Goal: Task Accomplishment & Management: Manage account settings

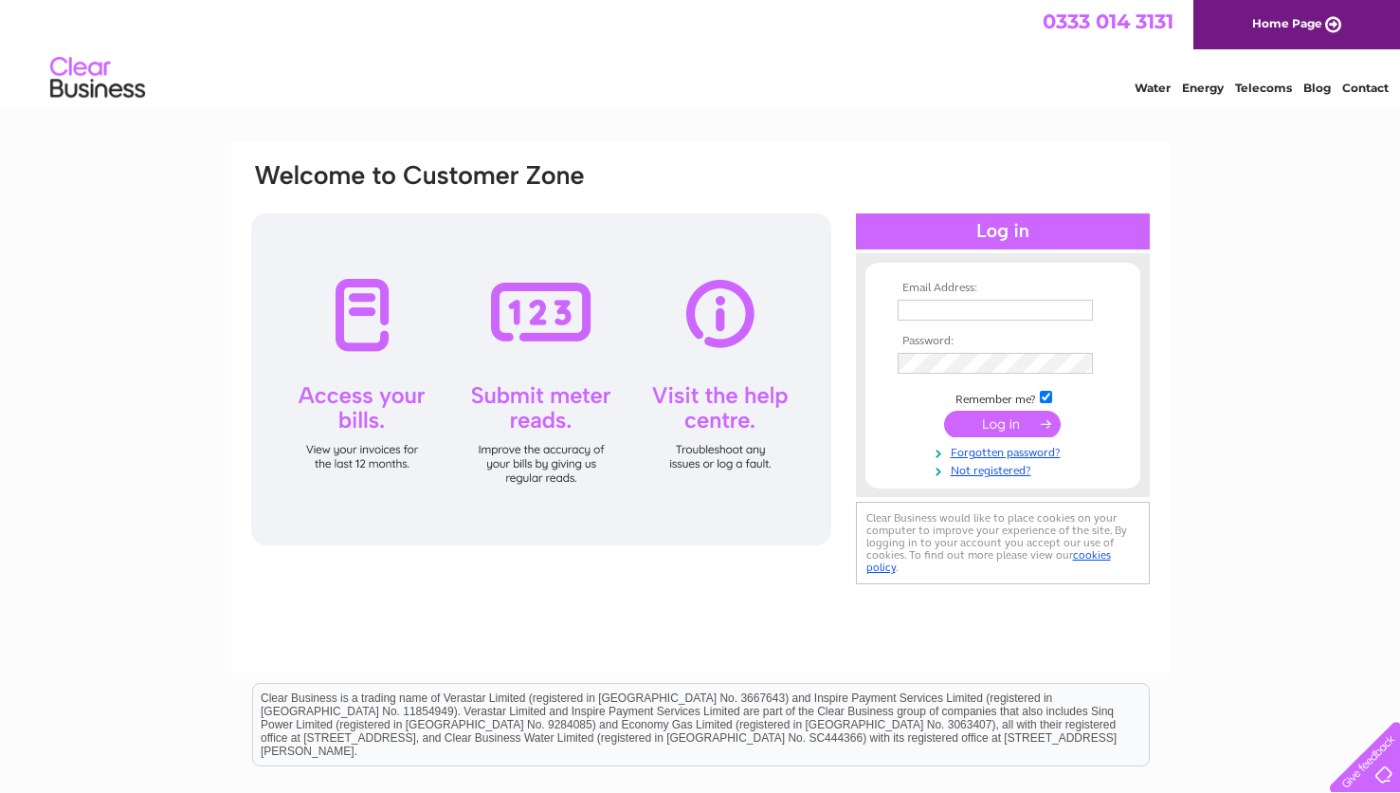
type input "michelle@lifestyle-physio.co.uk"
click at [818, 363] on div "Email Address: michelle@lifestyle-physio.co.uk Password:" at bounding box center [700, 376] width 903 height 430
drag, startPoint x: 1262, startPoint y: 302, endPoint x: 1212, endPoint y: 356, distance: 73.1
click at [1262, 302] on div "Email Address: michelle@lifestyle-physio.co.uk Password:" at bounding box center [700, 569] width 1400 height 855
click at [997, 420] on input "submit" at bounding box center [1002, 424] width 117 height 27
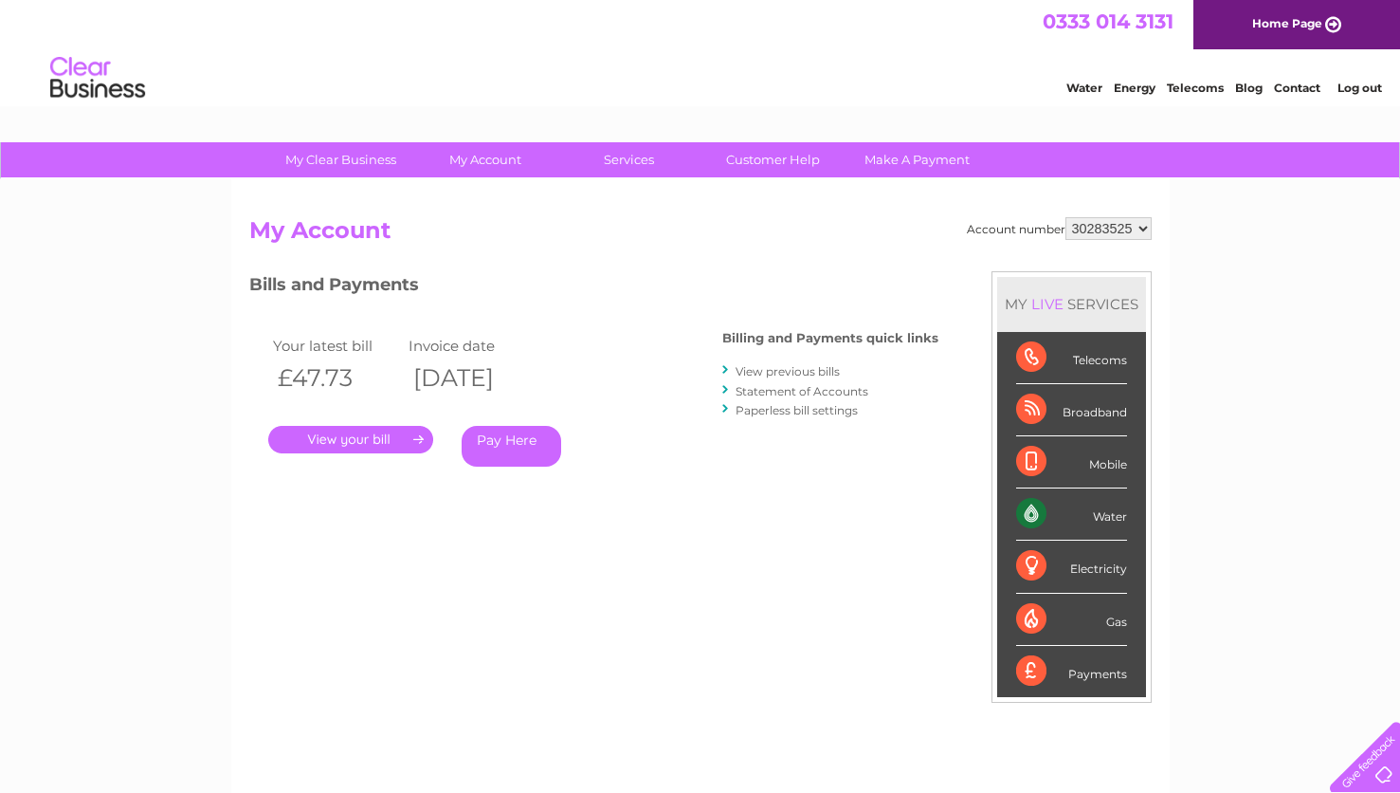
click at [369, 433] on link "." at bounding box center [350, 439] width 165 height 27
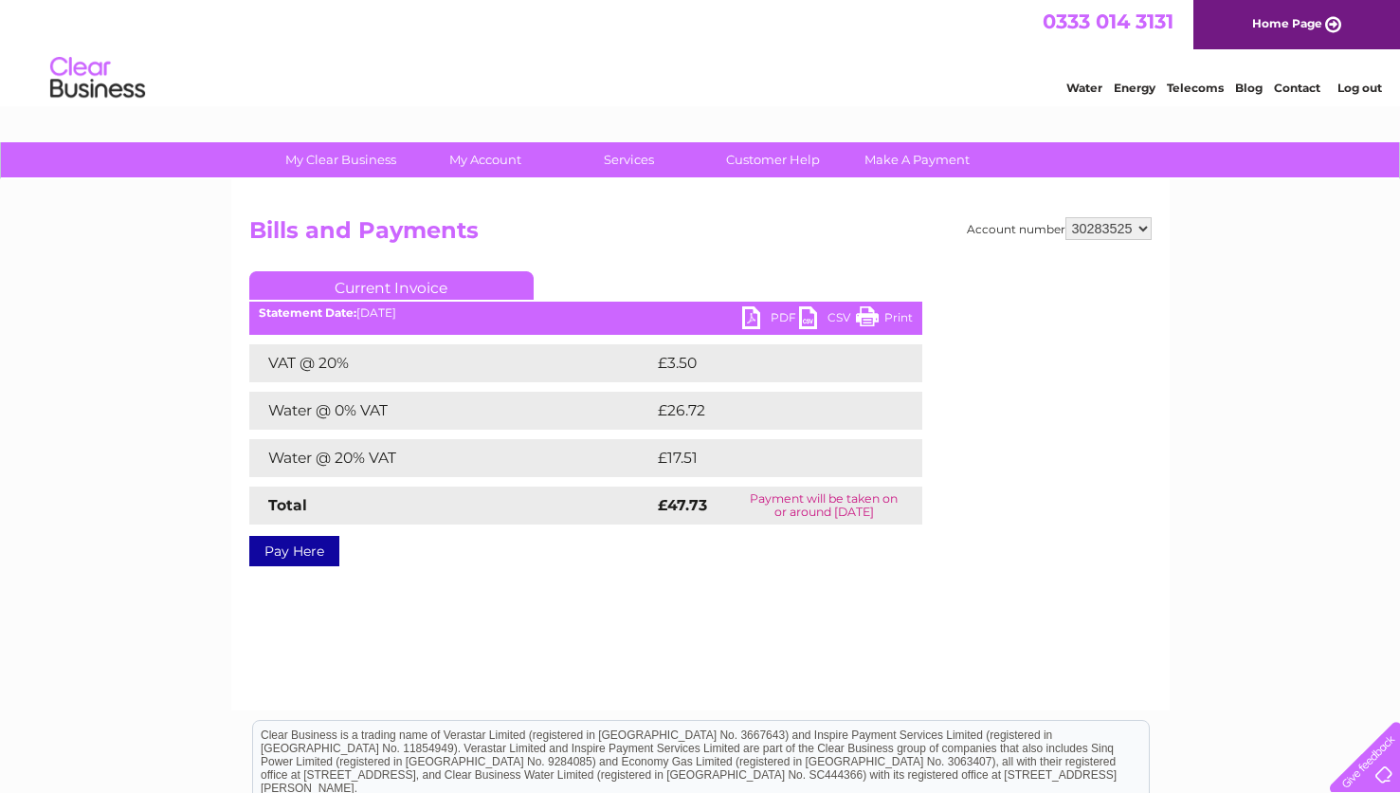
click at [786, 320] on link "PDF" at bounding box center [770, 319] width 57 height 27
